Goal: Task Accomplishment & Management: Manage account settings

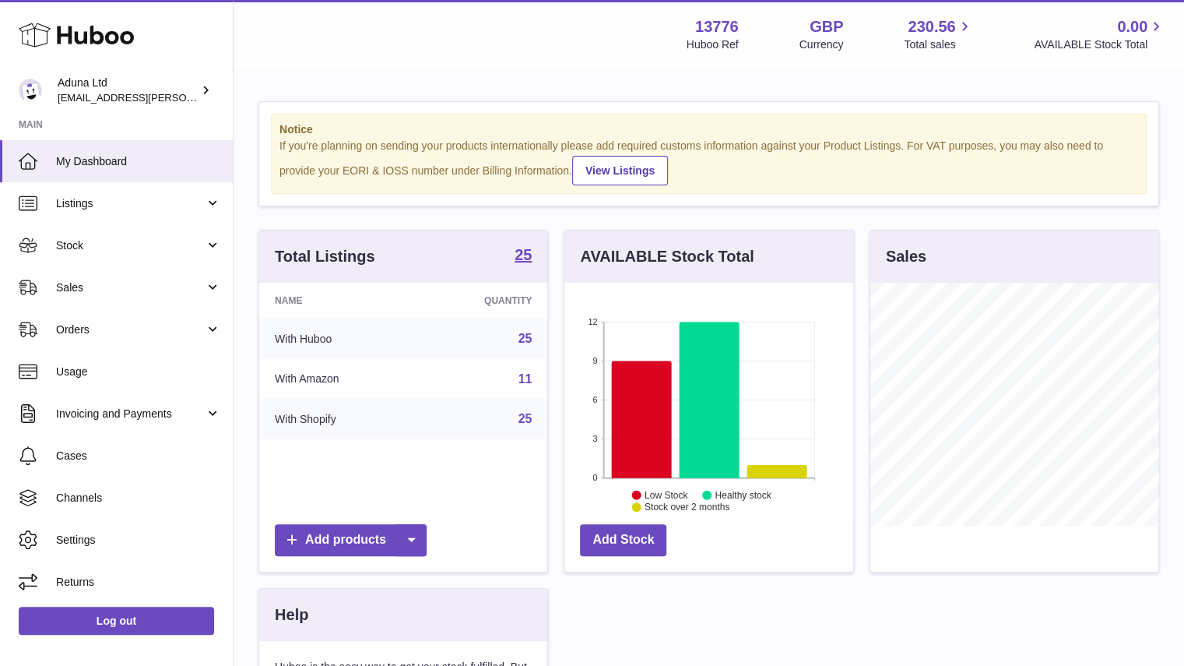
scroll to position [243, 289]
click at [192, 288] on span "Sales" at bounding box center [130, 287] width 149 height 15
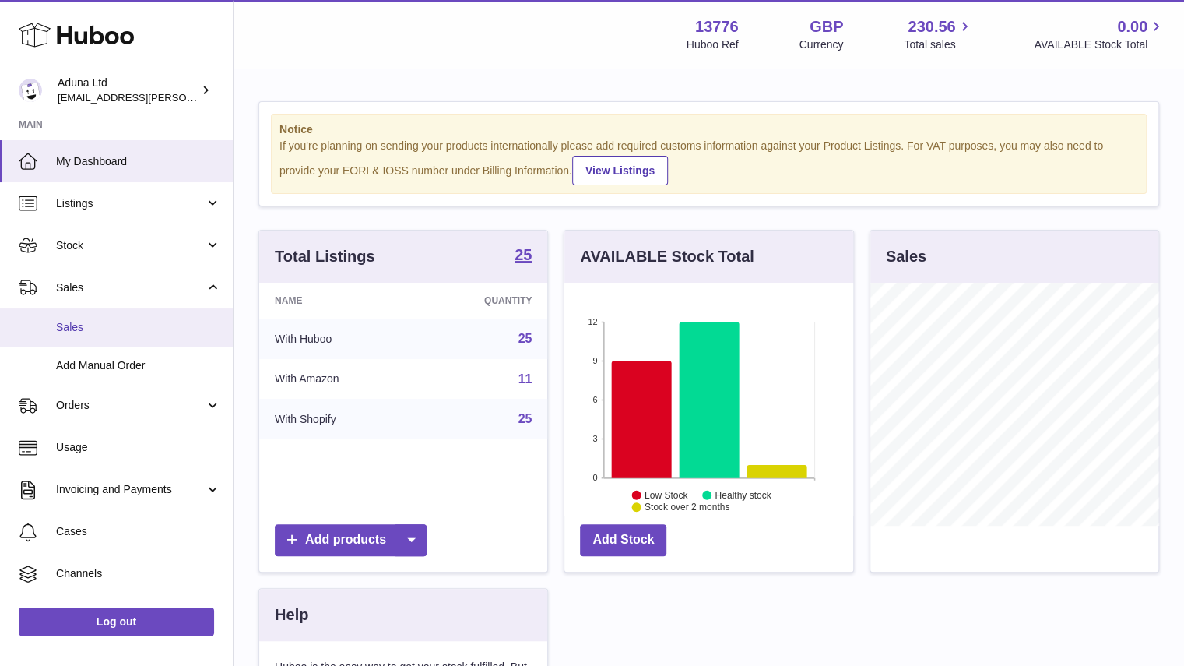
click at [156, 331] on span "Sales" at bounding box center [138, 327] width 165 height 15
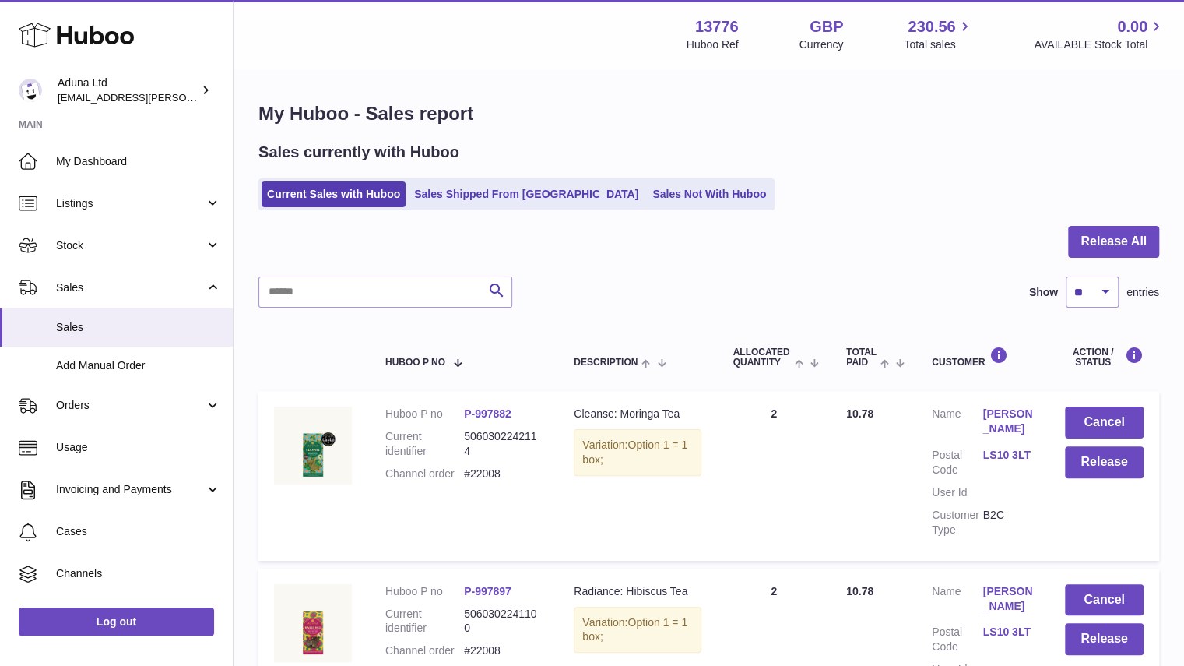
click at [637, 164] on div "Sales currently with Huboo Current Sales with Huboo Sales Shipped From Huboo Sa…" at bounding box center [708, 176] width 901 height 68
click at [647, 184] on link "Sales Not With Huboo" at bounding box center [709, 194] width 125 height 26
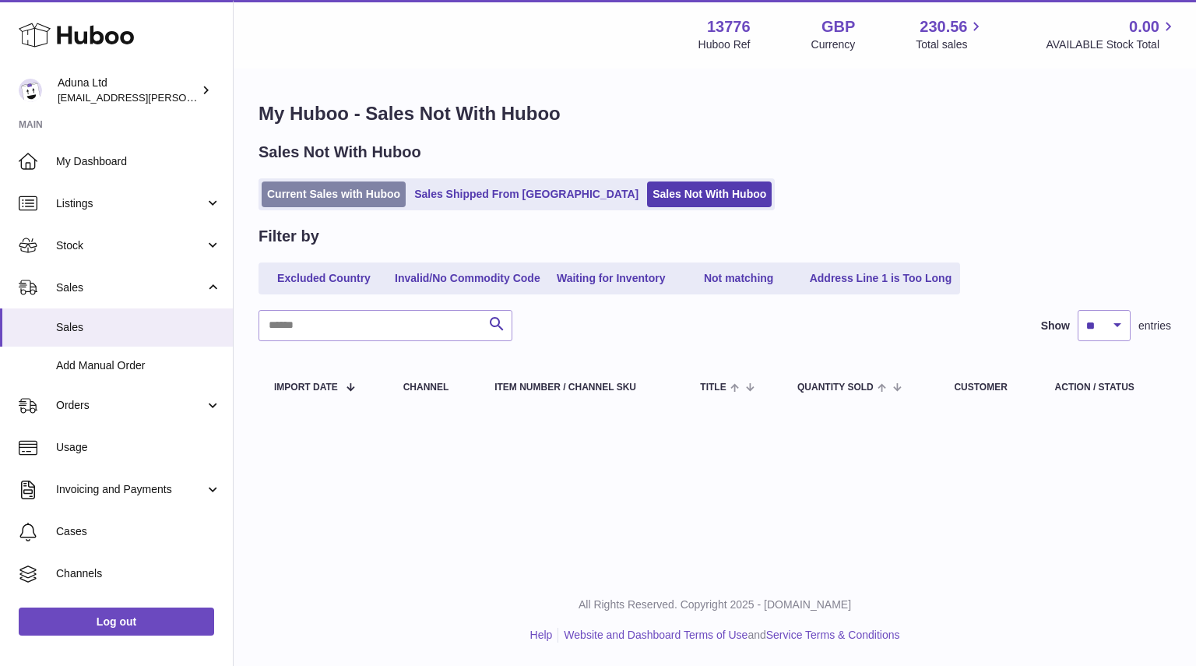
click at [324, 181] on link "Current Sales with Huboo" at bounding box center [334, 194] width 144 height 26
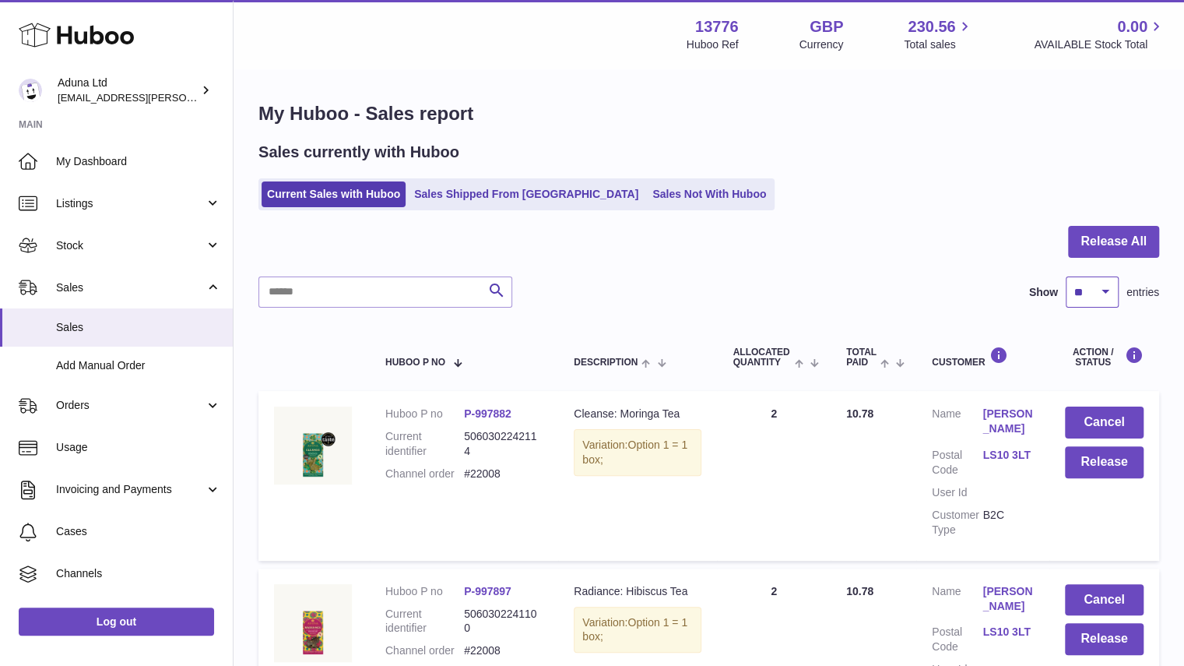
click at [1094, 286] on select "** ** ** ***" at bounding box center [1092, 291] width 53 height 31
select select "**"
click at [1066, 276] on select "** ** ** ***" at bounding box center [1092, 291] width 53 height 31
click at [181, 397] on link "Orders" at bounding box center [116, 406] width 233 height 42
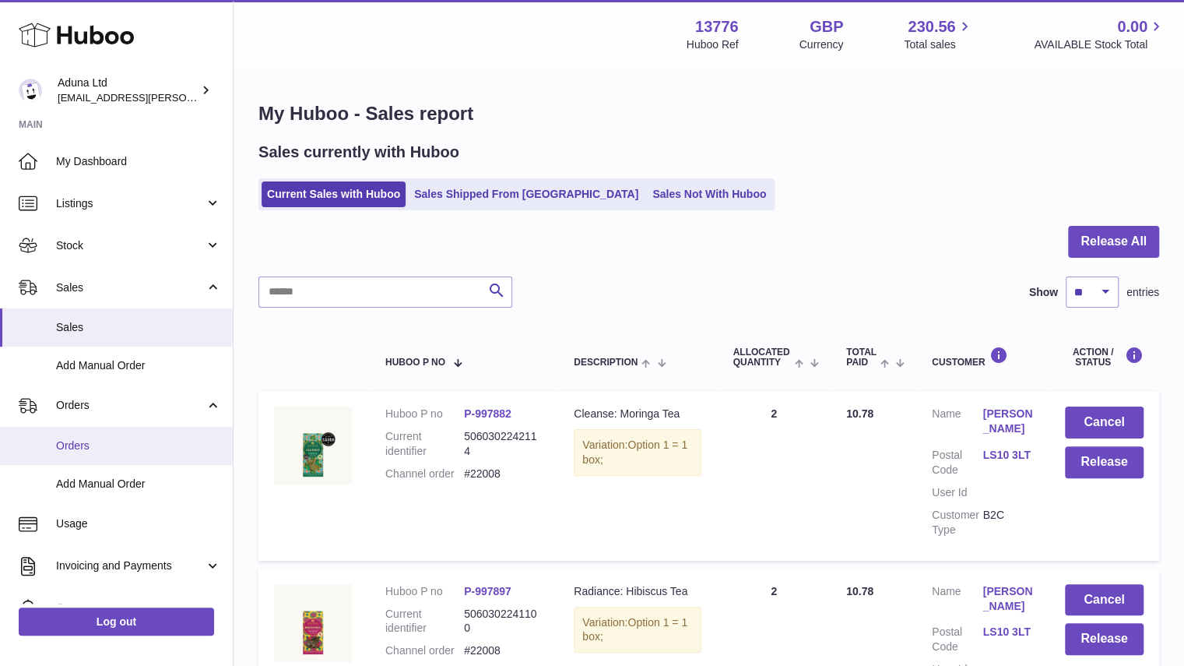
click at [146, 441] on span "Orders" at bounding box center [138, 445] width 165 height 15
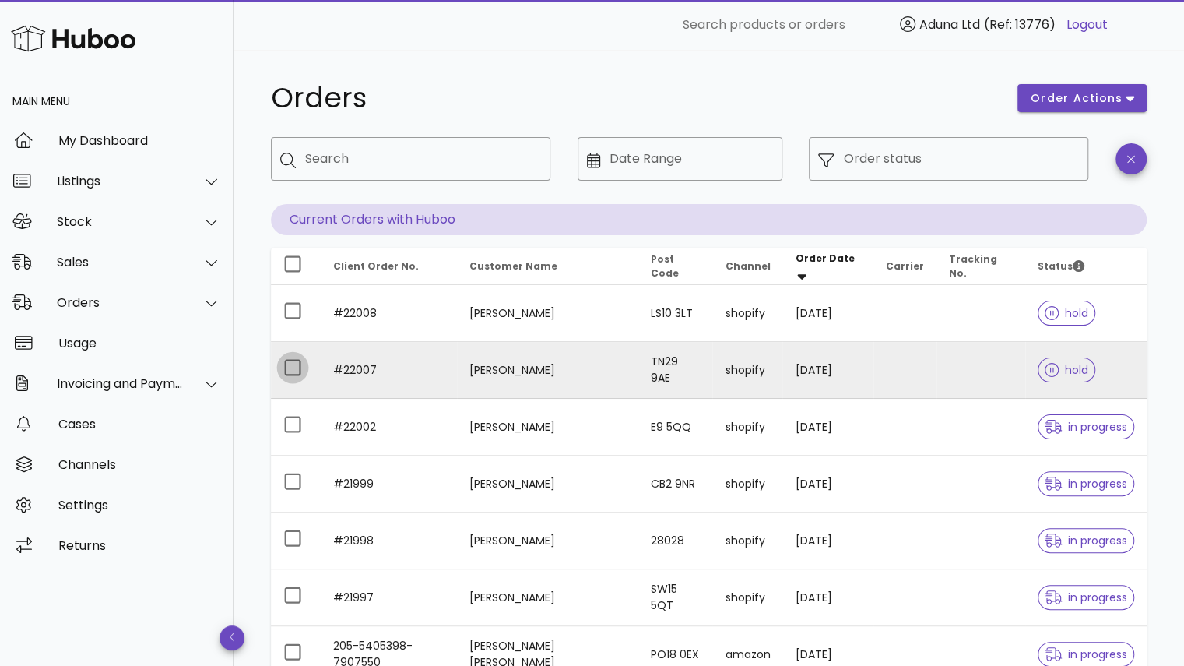
click at [291, 362] on div at bounding box center [292, 367] width 26 height 26
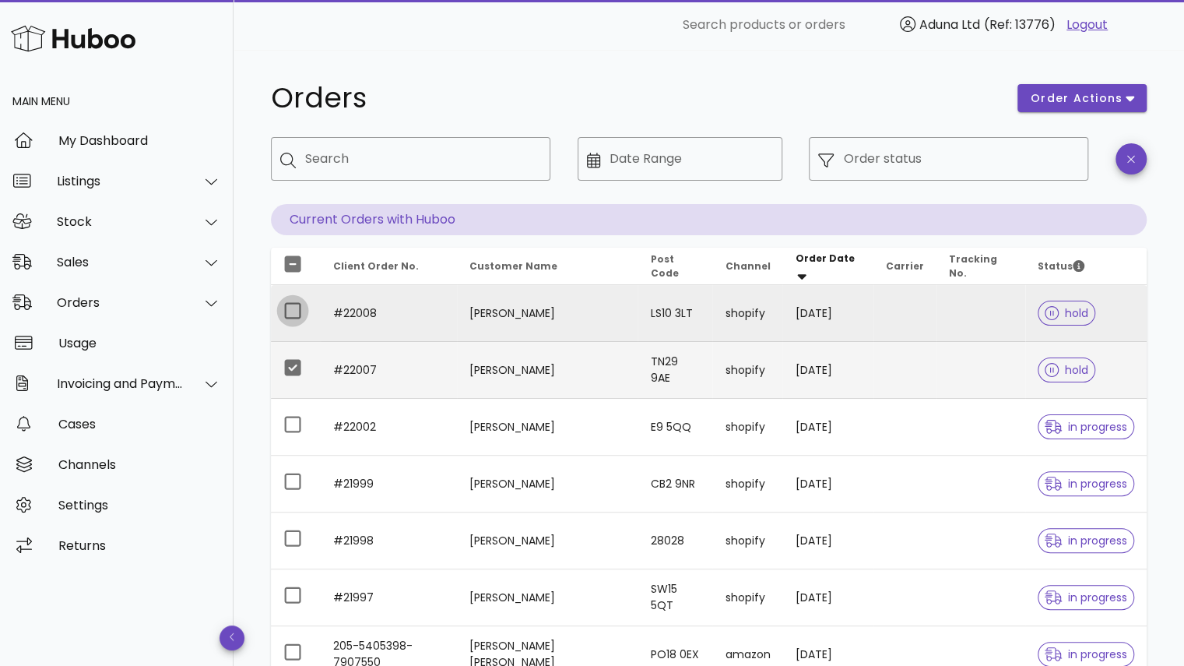
click at [290, 305] on div at bounding box center [292, 310] width 26 height 26
click at [1062, 99] on span "order actions" at bounding box center [1076, 98] width 93 height 16
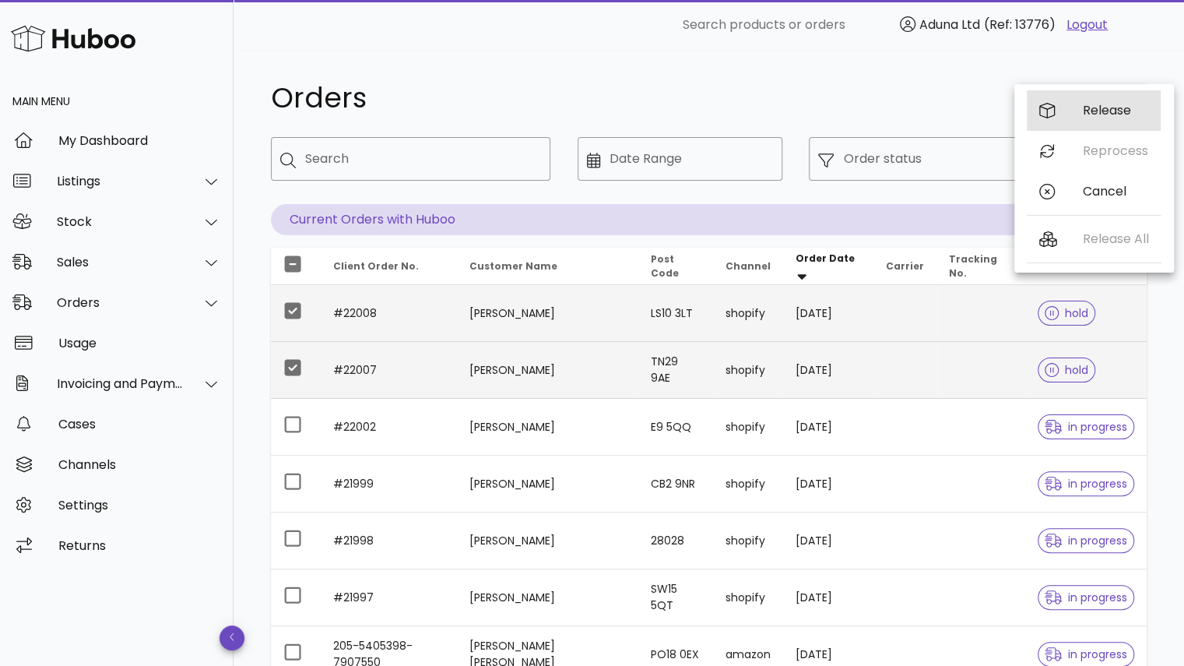
click at [1074, 105] on div "Release" at bounding box center [1094, 110] width 134 height 40
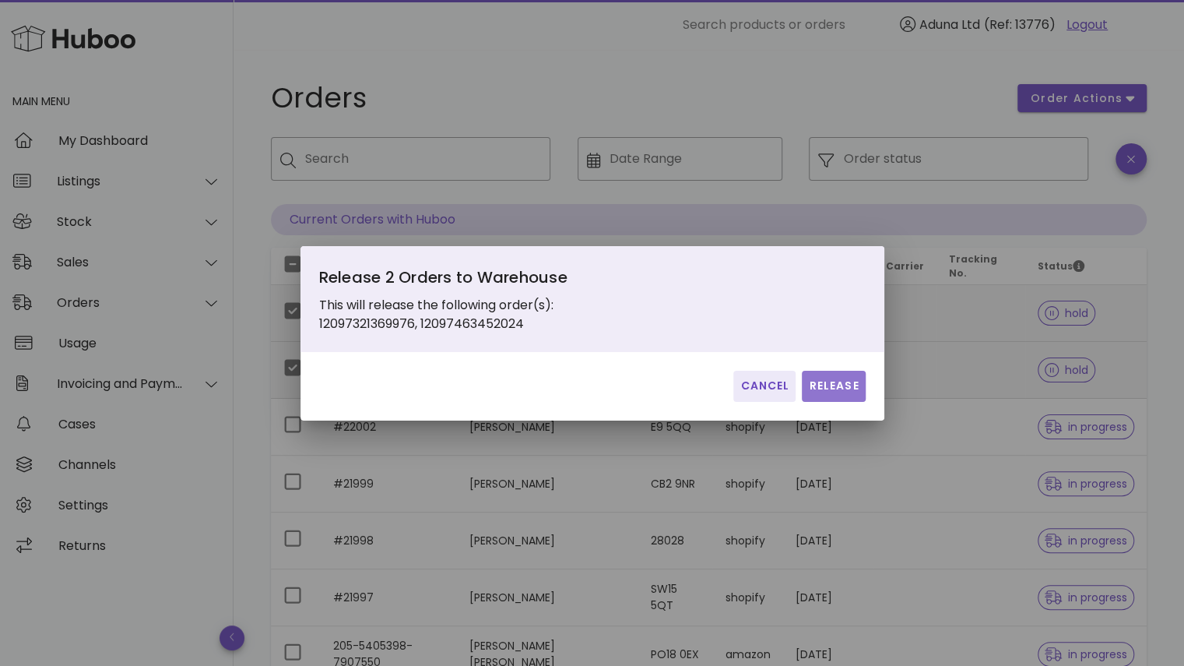
click at [836, 388] on span "Release" at bounding box center [833, 386] width 51 height 16
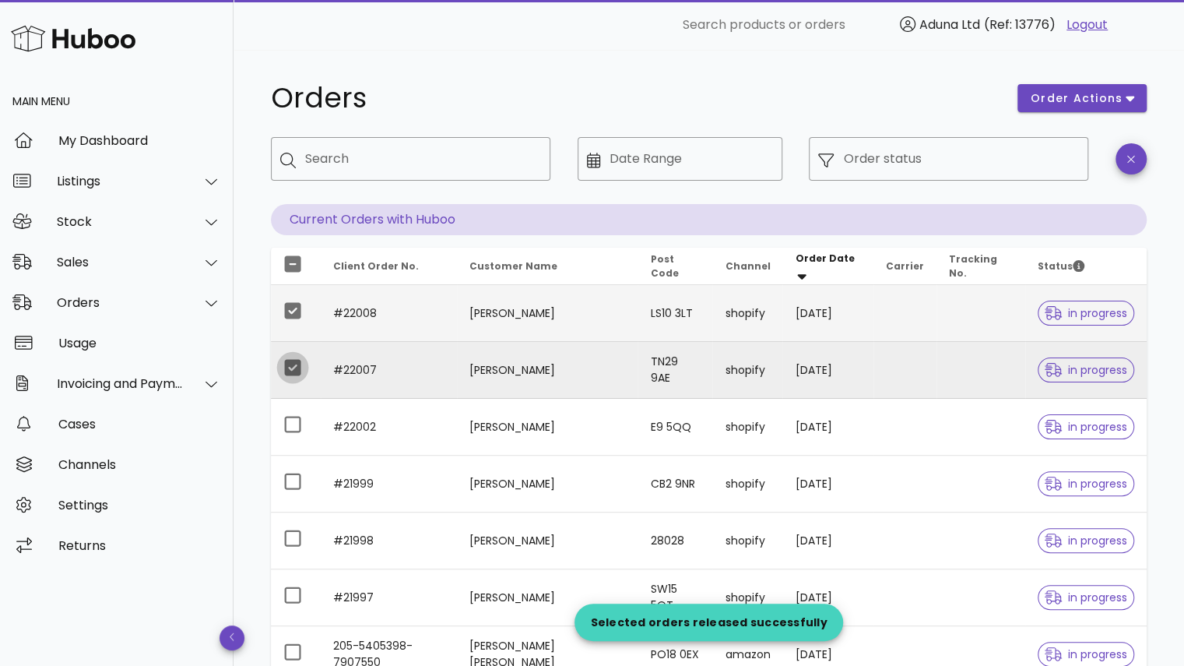
click at [298, 363] on div at bounding box center [292, 367] width 26 height 26
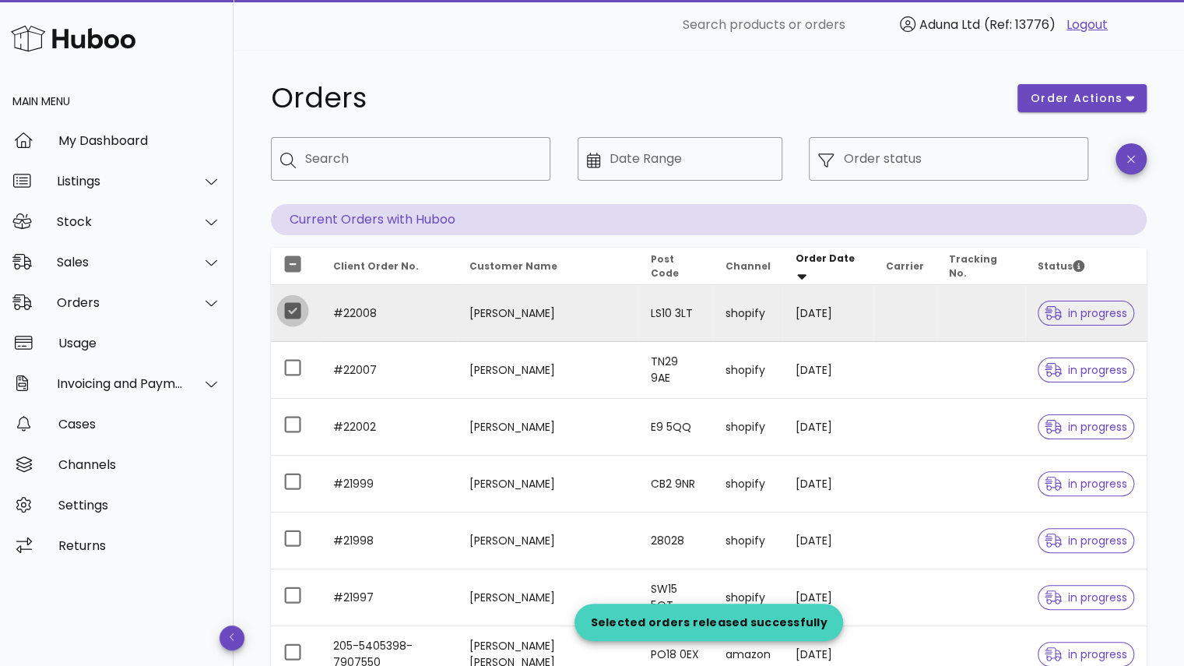
click at [291, 308] on div at bounding box center [292, 310] width 26 height 26
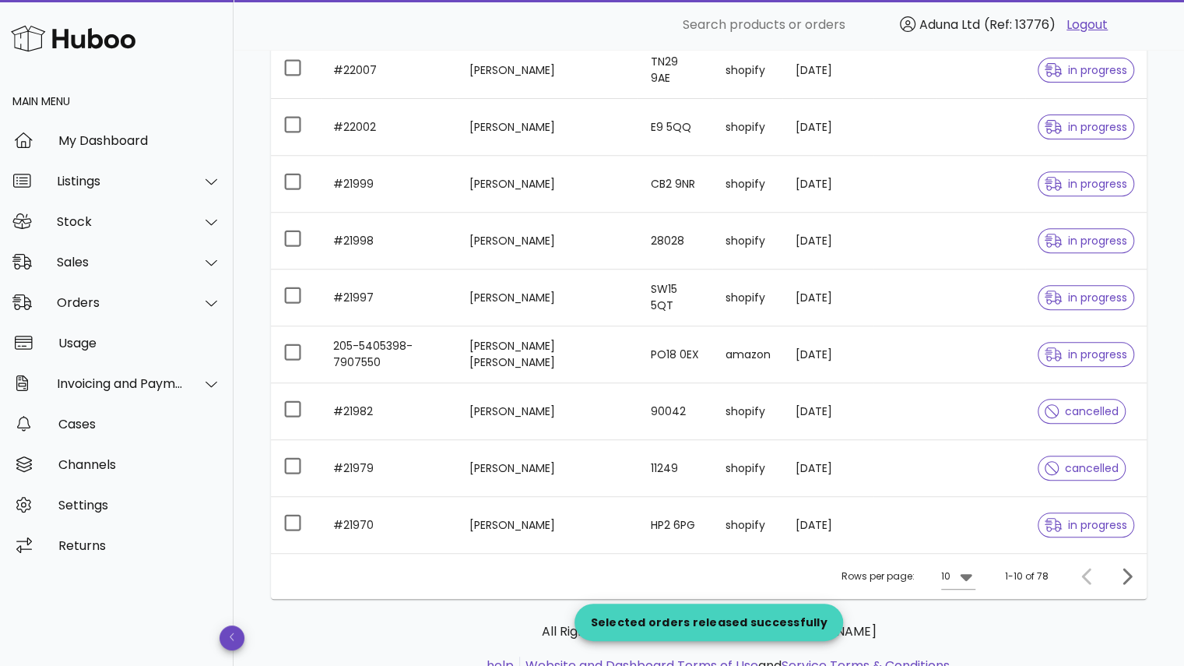
scroll to position [305, 0]
